Goal: Complete application form

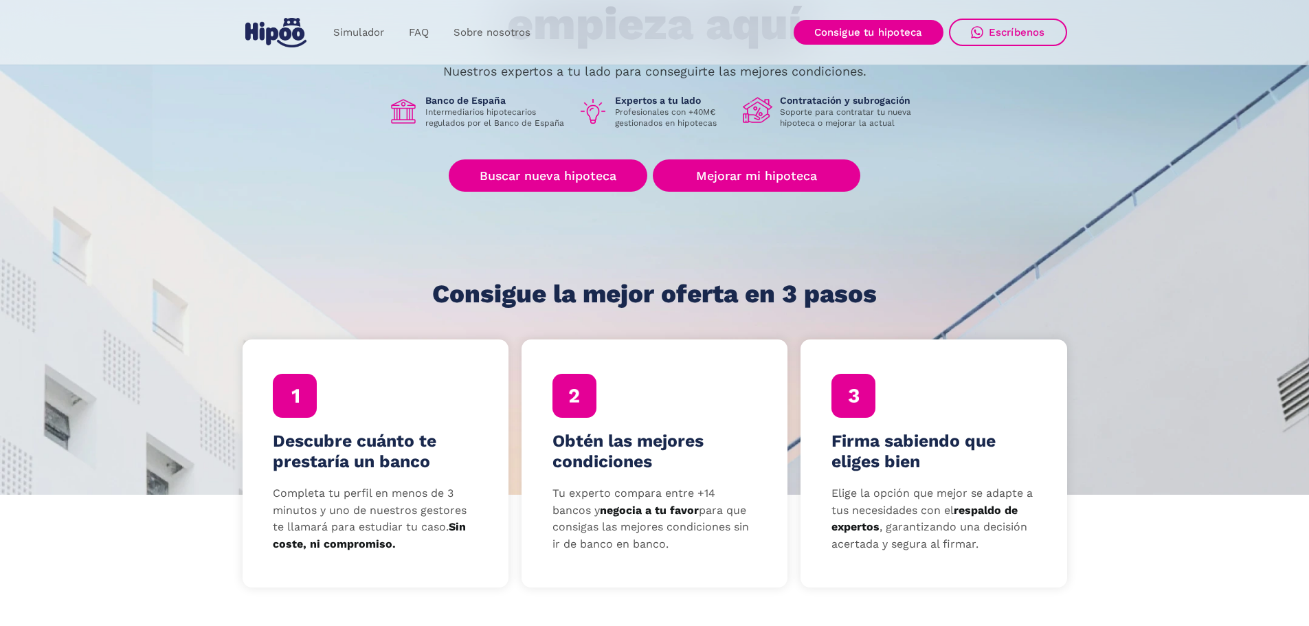
scroll to position [206, 0]
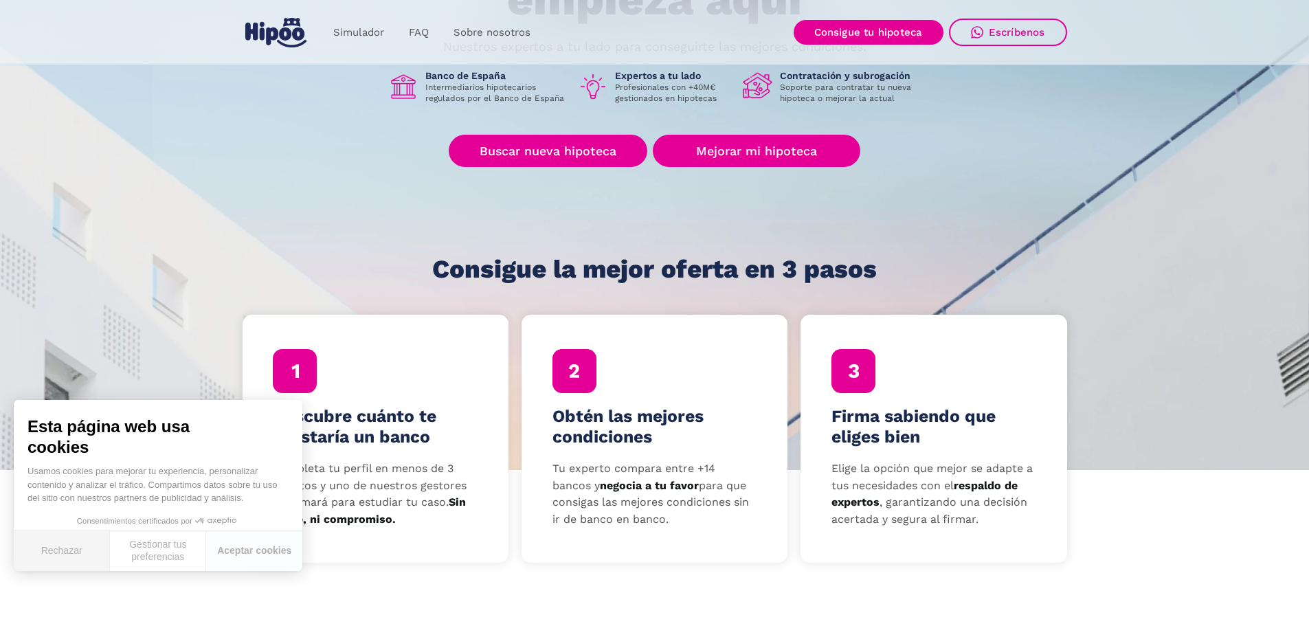
click at [52, 551] on button "Rechazar" at bounding box center [62, 550] width 96 height 41
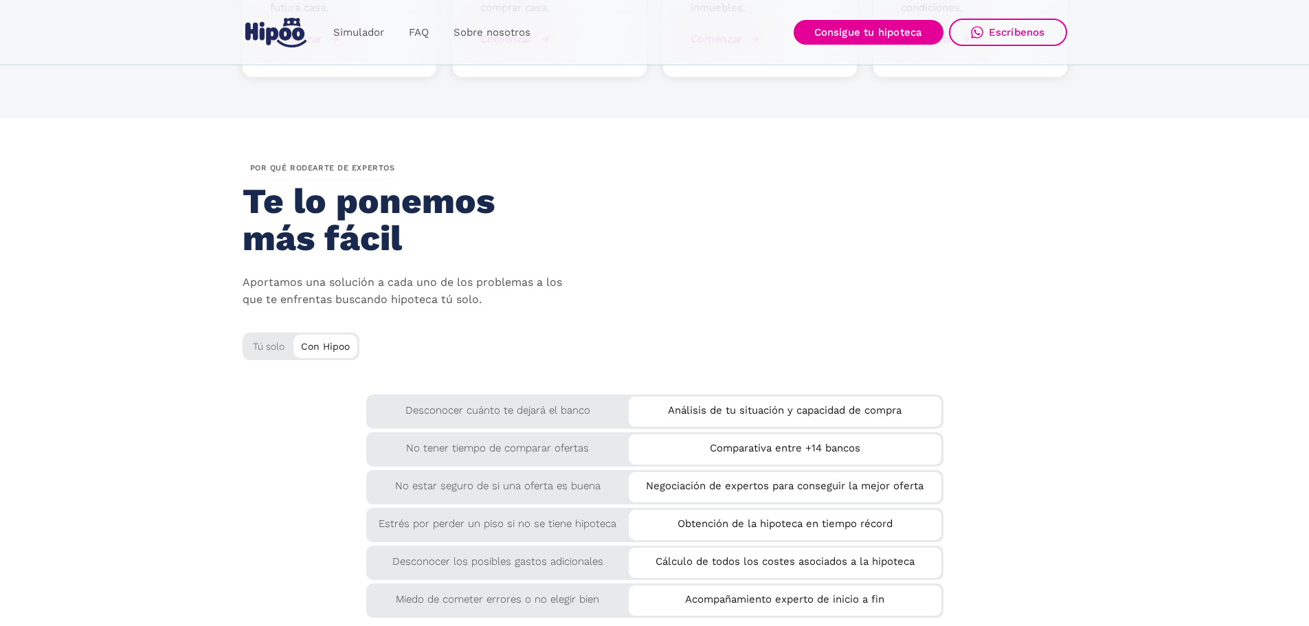
scroll to position [2199, 0]
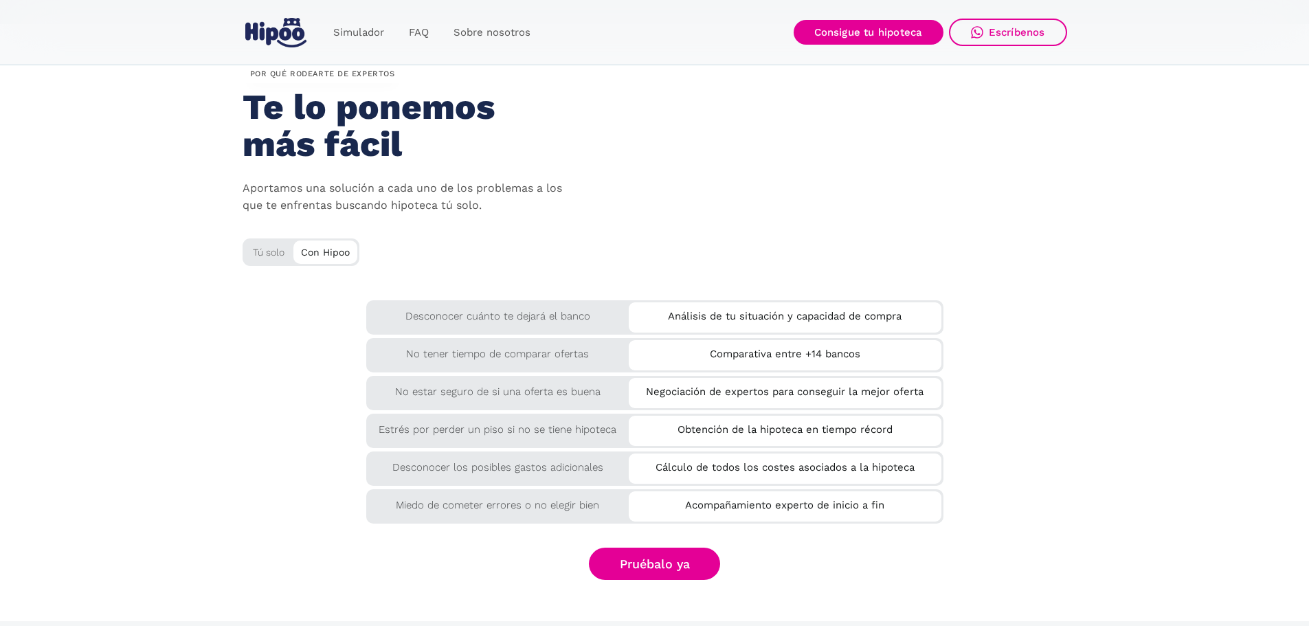
click at [727, 317] on div "Análisis de tu situación y capacidad de compra" at bounding box center [785, 313] width 313 height 23
click at [606, 324] on div "Desconocer cuánto te dejará el banco" at bounding box center [497, 312] width 263 height 25
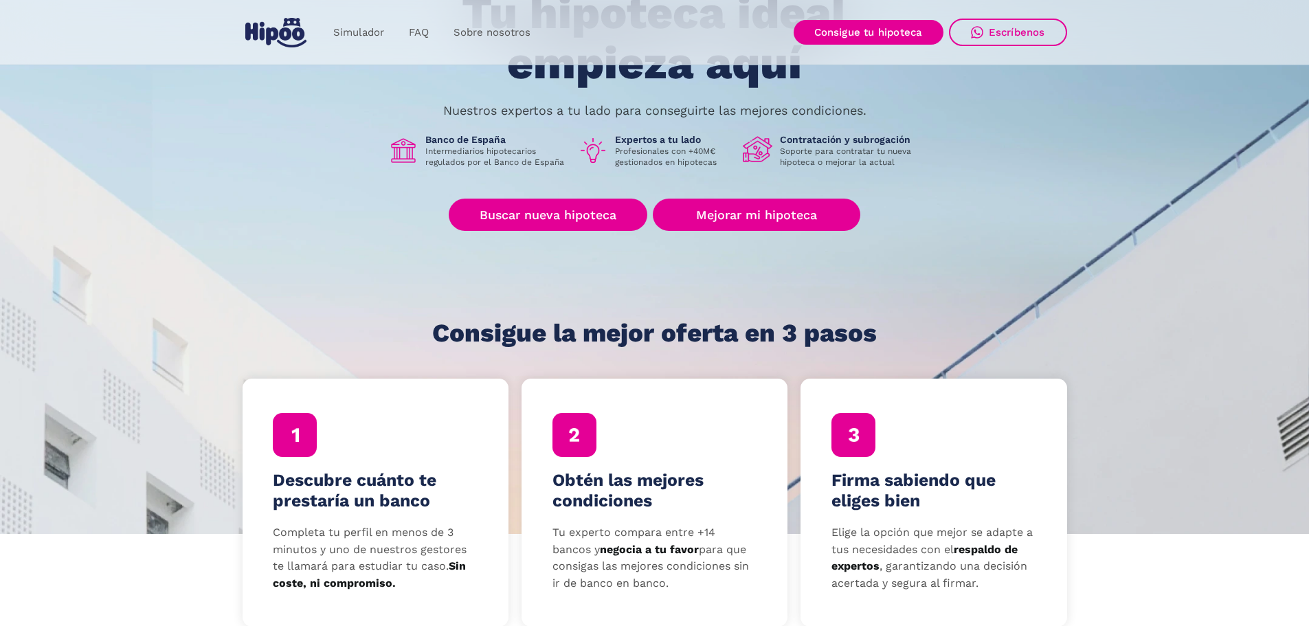
scroll to position [275, 0]
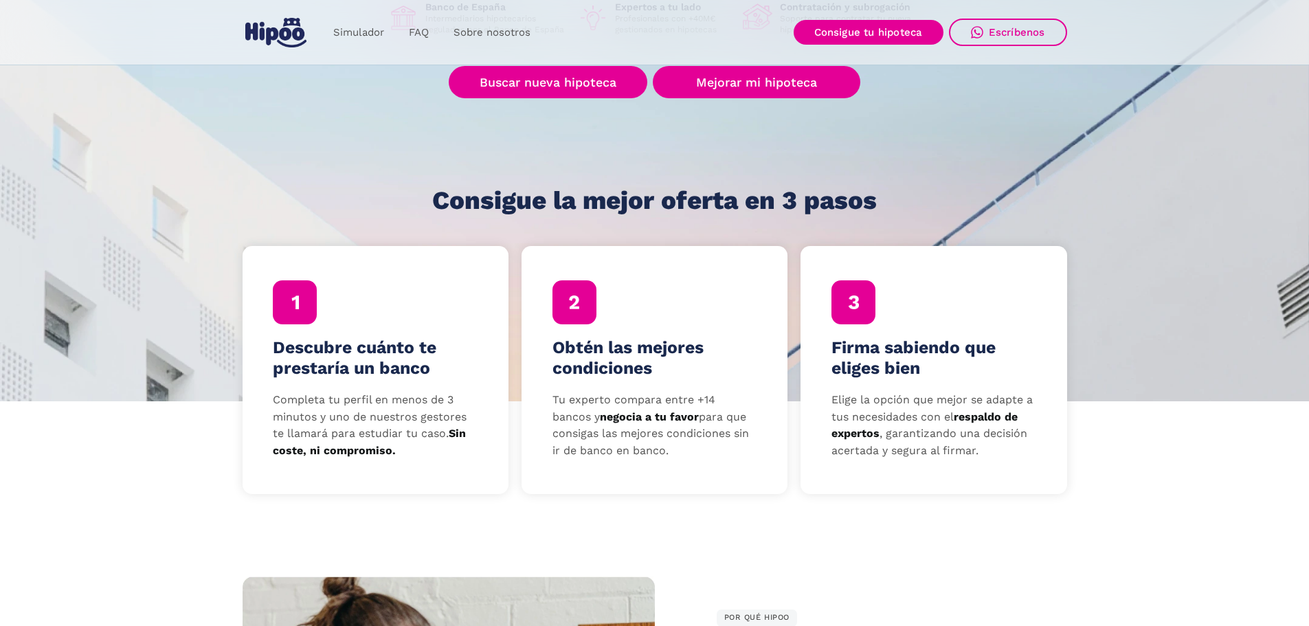
click at [352, 440] on p "Completa tu perfil en menos de 3 minutos y uno de nuestros gestores te llamará …" at bounding box center [375, 426] width 205 height 68
click at [299, 308] on div at bounding box center [295, 302] width 44 height 44
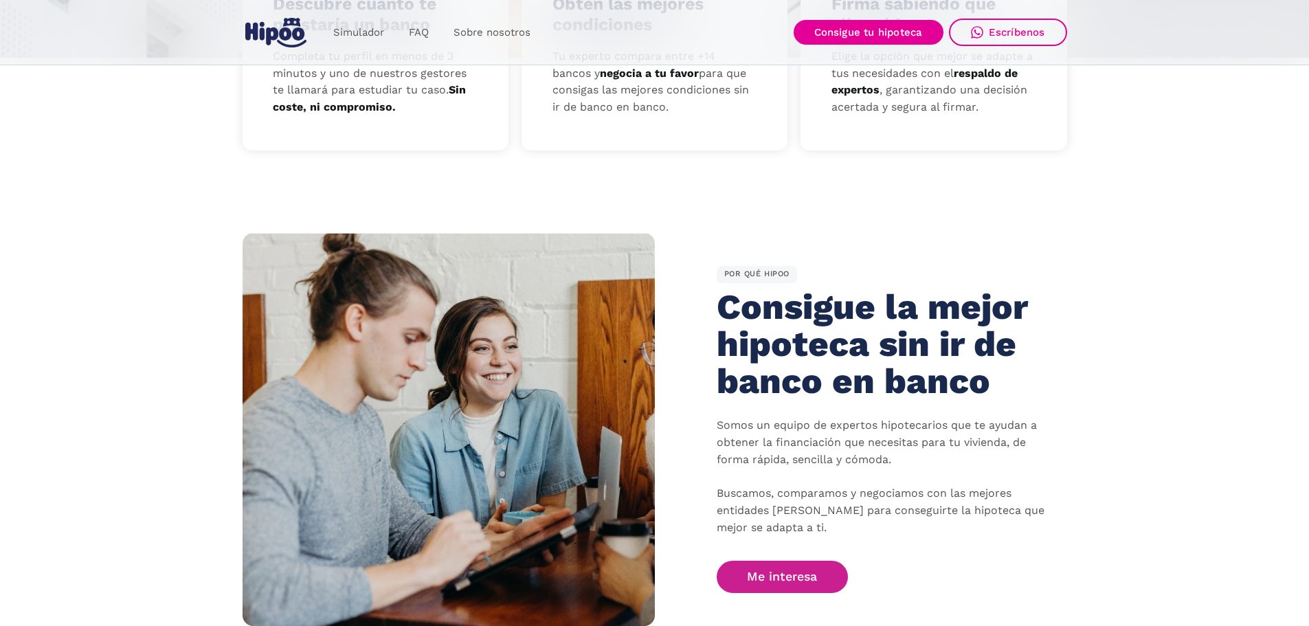
click at [790, 568] on link "Me interesa" at bounding box center [783, 577] width 132 height 32
